Goal: Task Accomplishment & Management: Manage account settings

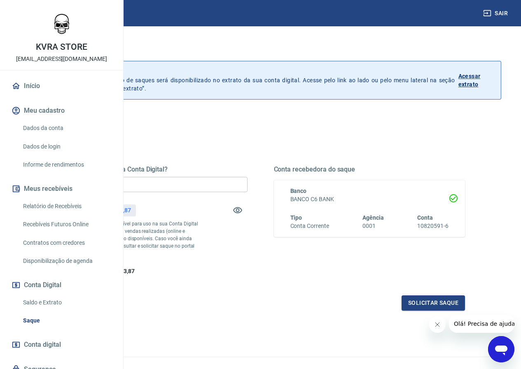
click at [195, 180] on input "R$ 0,00" at bounding box center [152, 184] width 192 height 15
type input "R$ 1.563,87"
click at [416, 311] on button "Solicitar saque" at bounding box center [433, 303] width 63 height 15
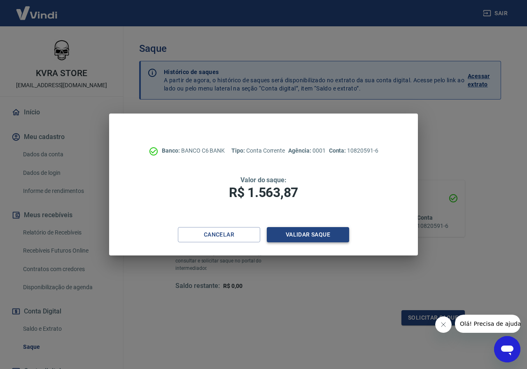
click at [312, 234] on button "Validar saque" at bounding box center [308, 234] width 82 height 15
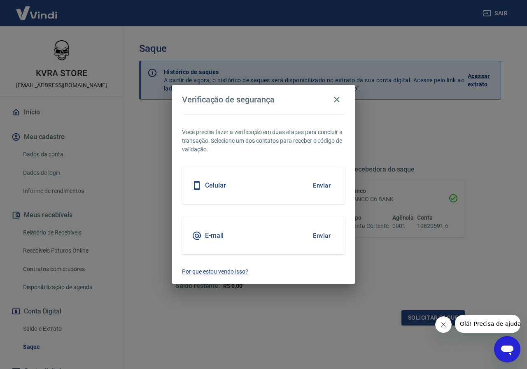
click at [322, 236] on button "Enviar" at bounding box center [321, 235] width 27 height 17
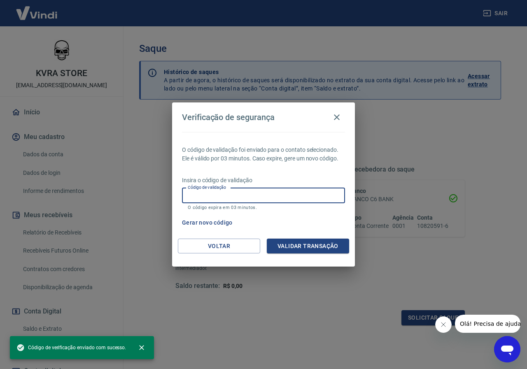
click at [261, 199] on input "Código de validação" at bounding box center [263, 195] width 163 height 15
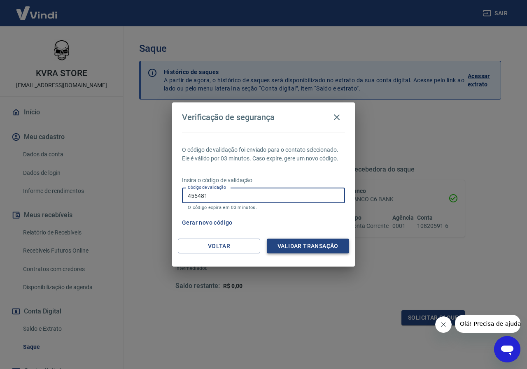
type input "455481"
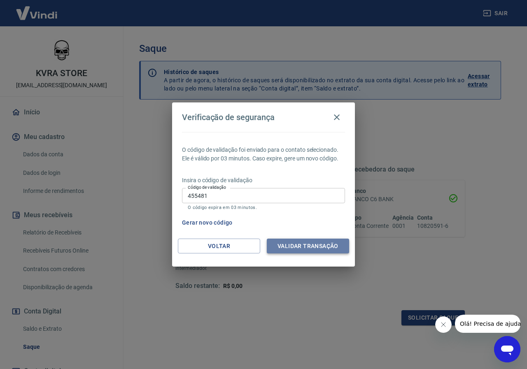
click at [320, 247] on button "Validar transação" at bounding box center [308, 246] width 82 height 15
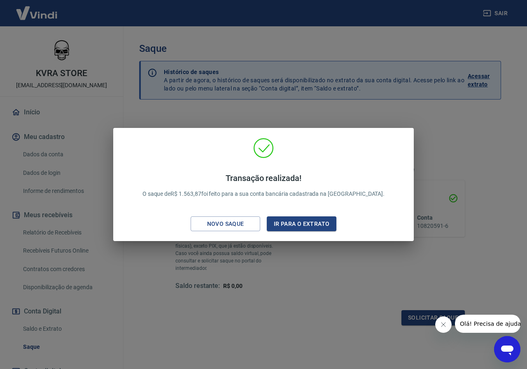
click at [278, 285] on div "Transação realizada! O saque de R$ 1.563,87 foi feito para a sua conta bancária…" at bounding box center [263, 184] width 527 height 369
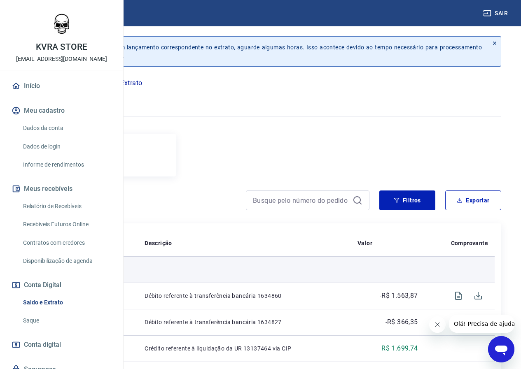
scroll to position [137, 0]
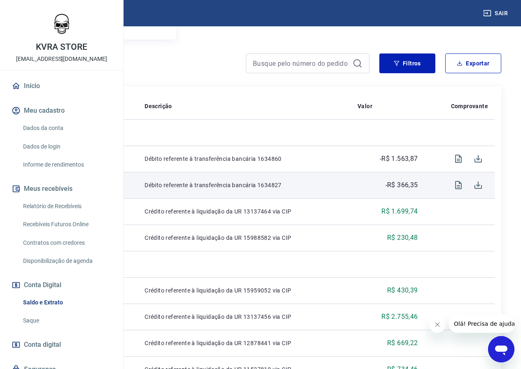
click at [318, 189] on td "Débito referente à transferência bancária 1634827" at bounding box center [244, 185] width 213 height 26
click at [461, 188] on icon "Visualizar" at bounding box center [458, 185] width 7 height 8
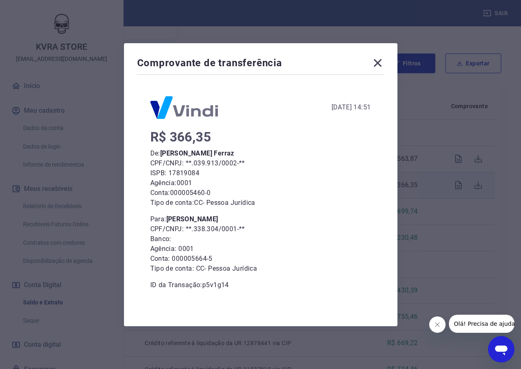
click at [379, 60] on icon at bounding box center [377, 62] width 13 height 13
